Goal: Task Accomplishment & Management: Manage account settings

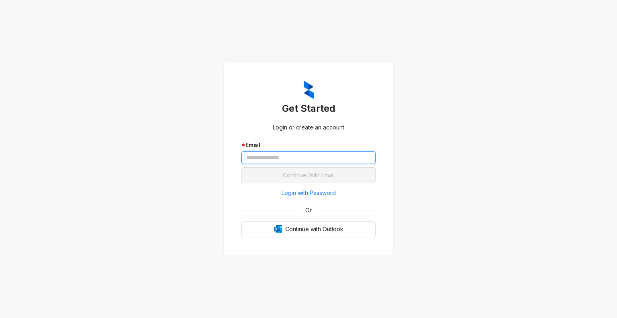
click at [341, 157] on input "text" at bounding box center [309, 157] width 134 height 13
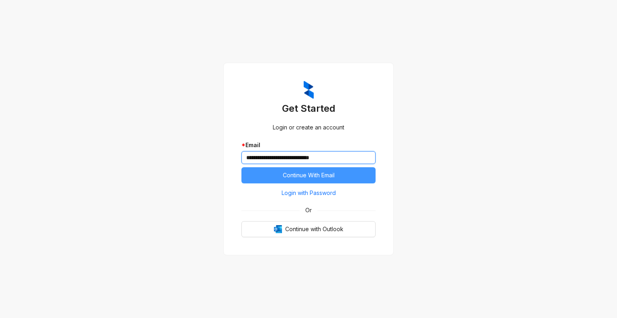
type input "**********"
click at [307, 178] on span "Continue With Email" at bounding box center [309, 175] width 52 height 9
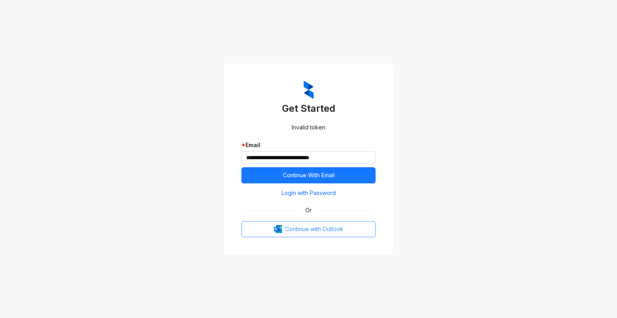
click at [325, 222] on button "Continue with Outlook" at bounding box center [309, 229] width 134 height 16
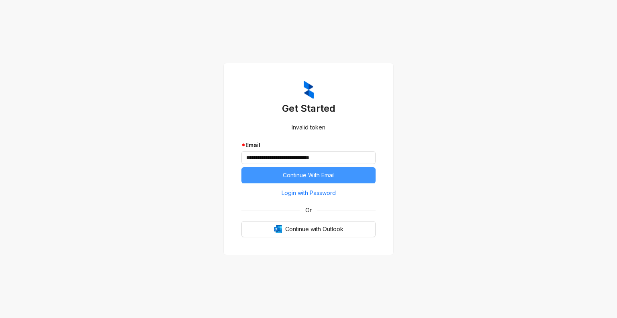
click at [319, 171] on span "Continue With Email" at bounding box center [309, 175] width 52 height 9
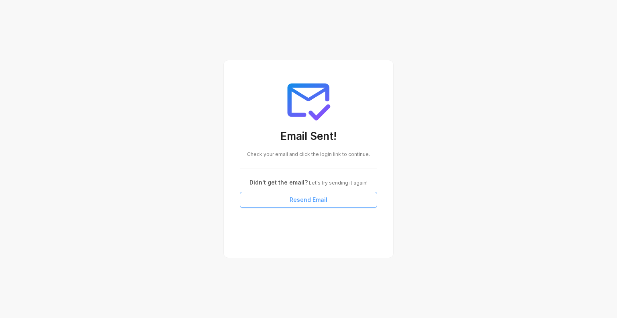
click at [310, 196] on span "Resend Email" at bounding box center [309, 199] width 38 height 9
click at [305, 265] on div "Email Sent! Check your email and click the login link to continue. Didn't get t…" at bounding box center [308, 159] width 617 height 318
drag, startPoint x: 571, startPoint y: 0, endPoint x: 489, endPoint y: 80, distance: 114.5
click at [489, 80] on div "Email Sent! Check your email and click the login link to continue. Didn't get t…" at bounding box center [308, 159] width 617 height 318
